Goal: Task Accomplishment & Management: Manage account settings

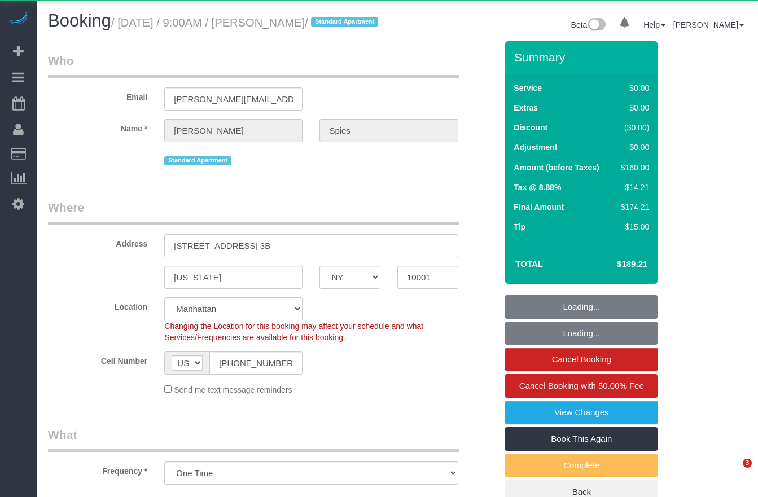
select select "NY"
select select "object:711"
select select "number:57"
select select "number:73"
select select "number:15"
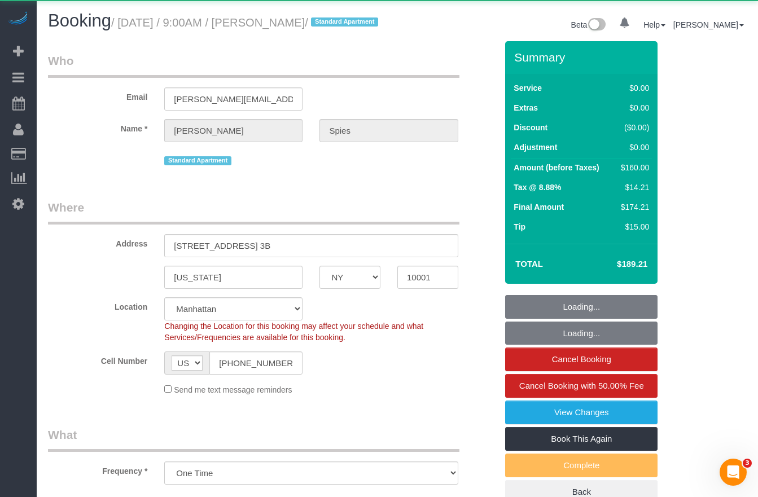
select select "number:5"
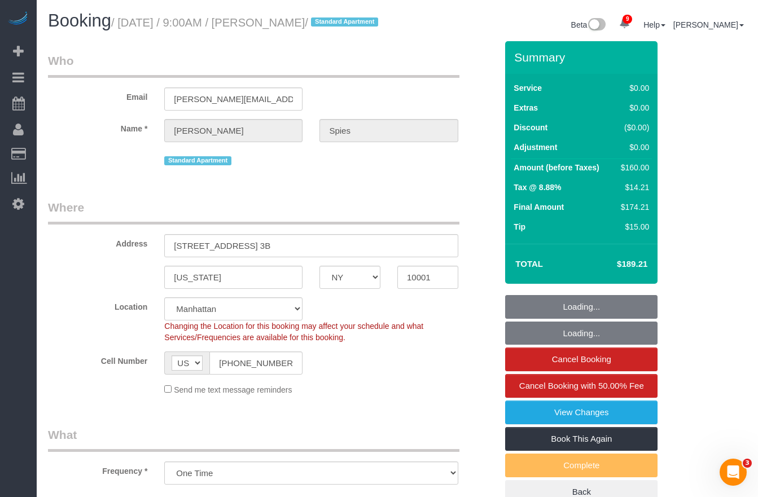
select select "string:stripe-pm_1Jvni44VGloSiKo7yI7Pr1LE"
select select "1"
select select "spot1"
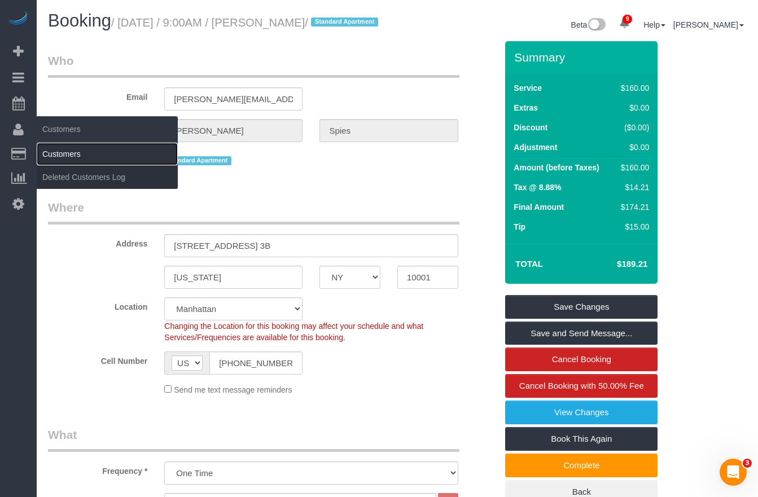
click at [60, 155] on link "Customers" at bounding box center [107, 154] width 141 height 23
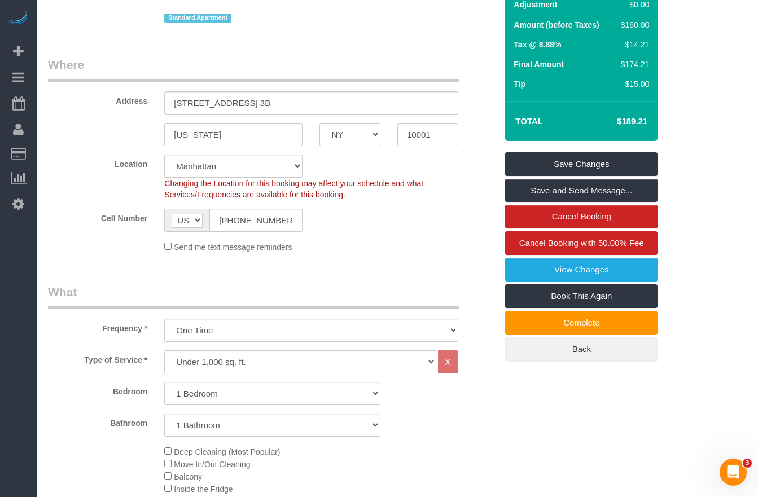
scroll to position [153, 0]
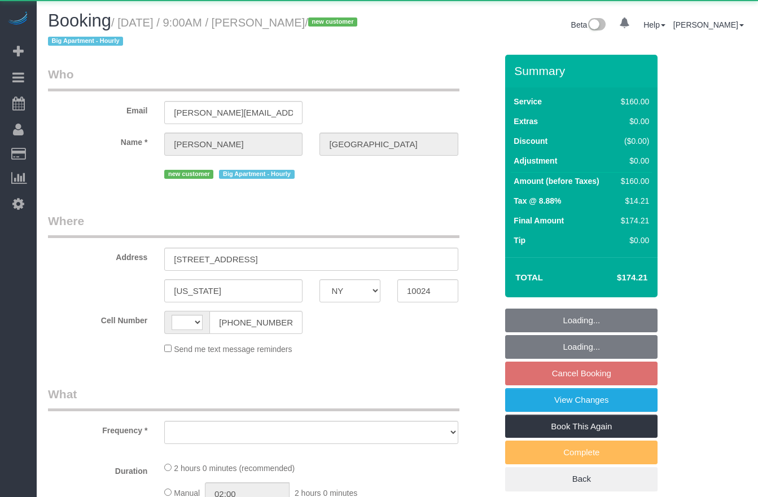
select select "NY"
select select "string:US"
select select "object:846"
select select "number:57"
select select "number:71"
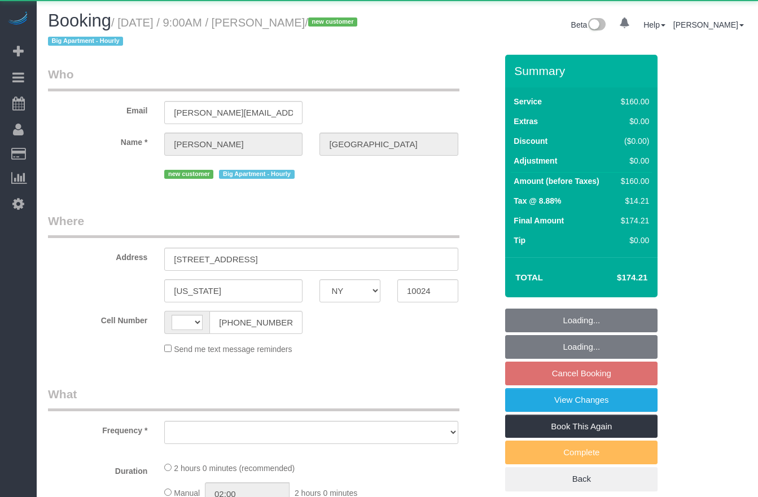
select select "number:15"
select select "number:5"
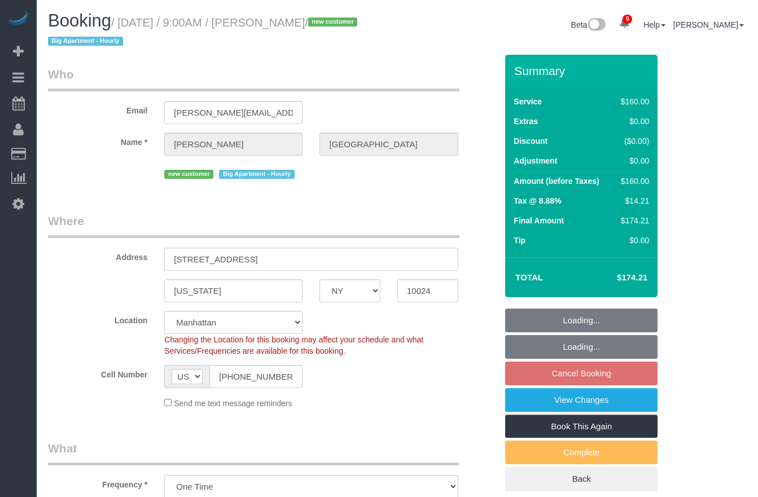
select select "object:984"
select select "string:stripe-pm_1RwRUF4VGloSiKo7w9bAEKxh"
select select "spot2"
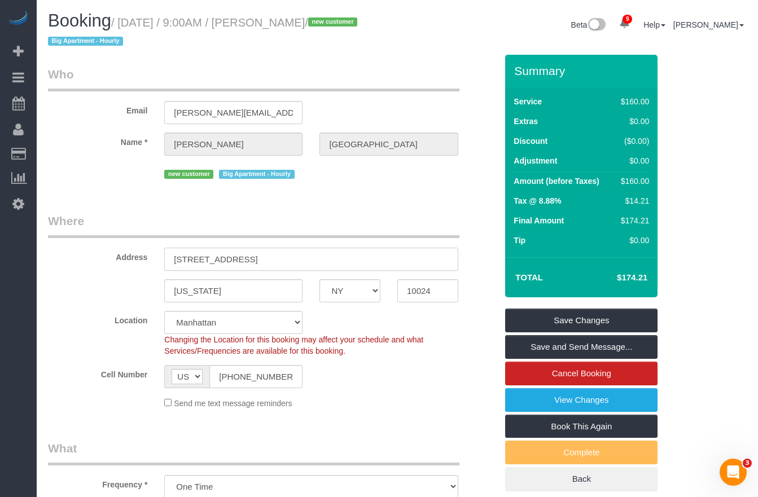
click at [265, 258] on input "21 West 86th Street, Apt 2A" at bounding box center [310, 259] width 293 height 23
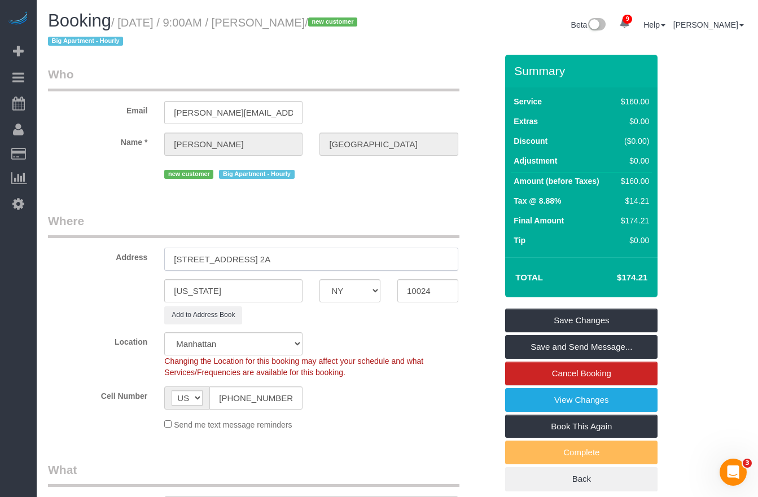
type input "21 West 86th Street, Apt. 2A"
click at [51, 271] on sui-booking-address "Address 21 West 86th Street, Apt. 2A New York AK AL AR AZ CA CO CT DC DE FL GA …" at bounding box center [272, 268] width 449 height 111
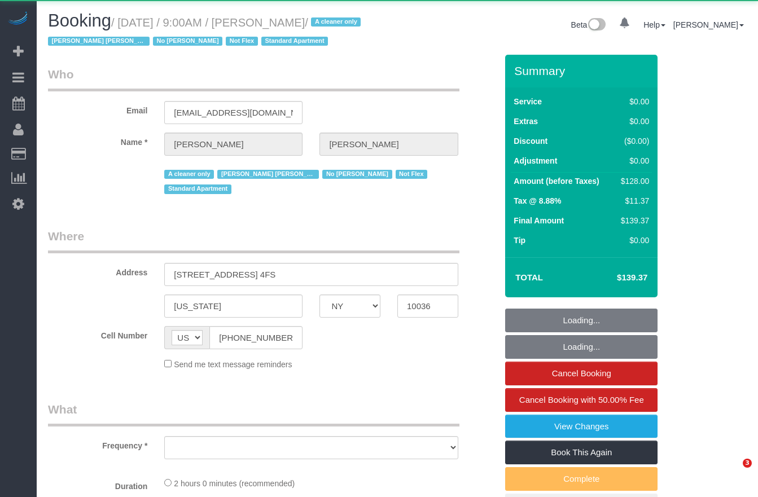
select select "NY"
select select "object:824"
select select "1"
select select "spot1"
select select "number:89"
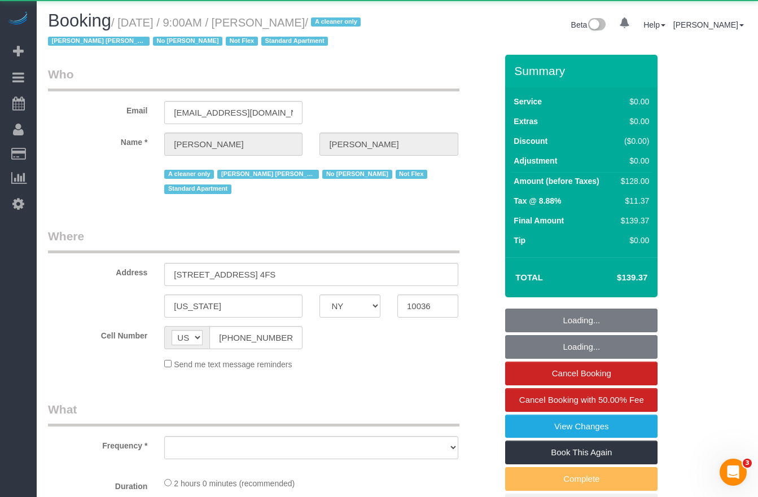
select select "number:90"
select select "number:15"
select select "number:5"
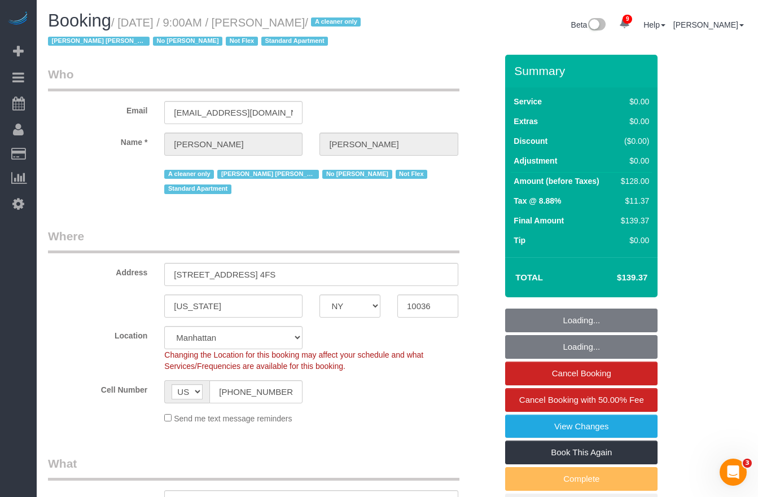
select select "object:1437"
select select "string:stripe-pm_1R7mJP4VGloSiKo7905nBUOT"
select select "1"
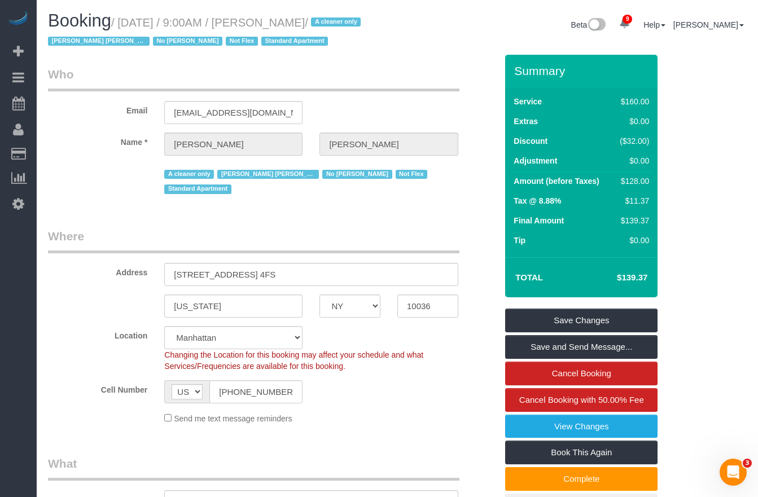
drag, startPoint x: 343, startPoint y: 20, endPoint x: 270, endPoint y: 26, distance: 73.0
click at [270, 26] on small "/ August 15, 2025 / 9:00AM / Mike Kowalski / A cleaner only Elba Lobo Varela Re…" at bounding box center [206, 32] width 316 height 32
copy small "[PERSON_NAME]"
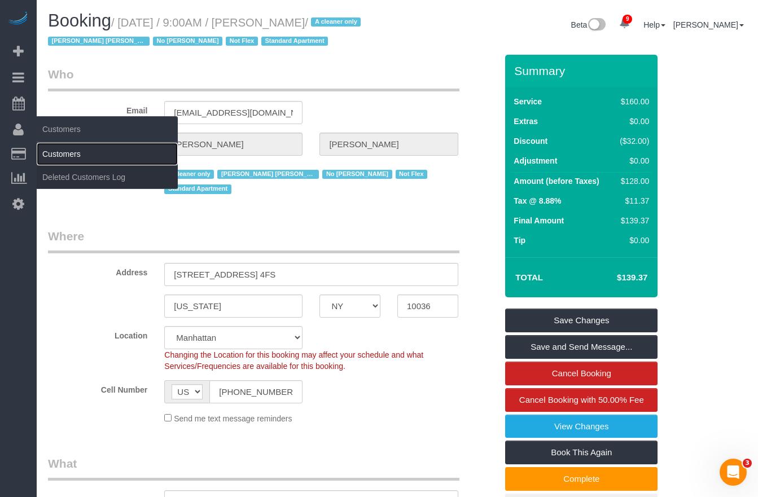
click at [54, 156] on link "Customers" at bounding box center [107, 154] width 141 height 23
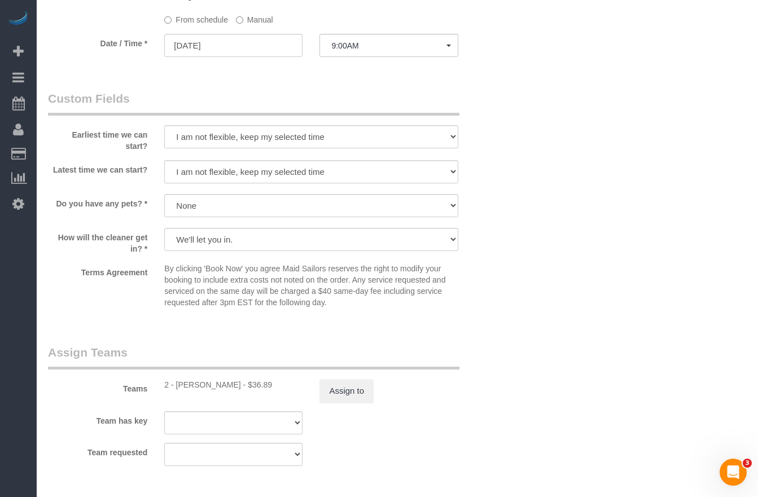
scroll to position [1225, 0]
